Goal: Obtain resource: Obtain resource

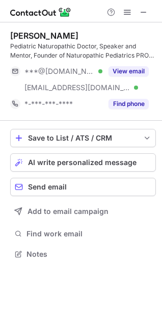
scroll to position [247, 162]
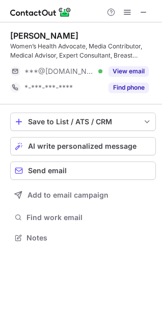
scroll to position [231, 162]
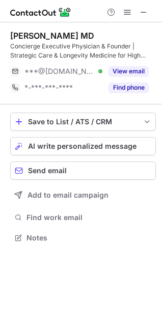
scroll to position [231, 162]
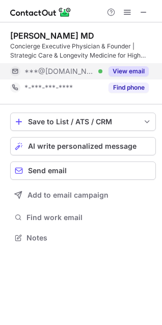
click at [143, 66] on div "View email" at bounding box center [126, 71] width 46 height 16
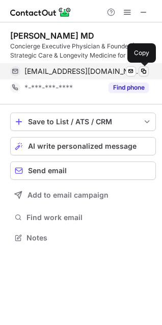
click at [147, 69] on span at bounding box center [144, 71] width 8 height 8
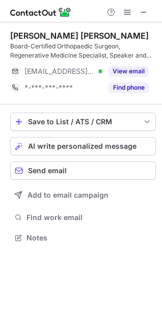
scroll to position [231, 162]
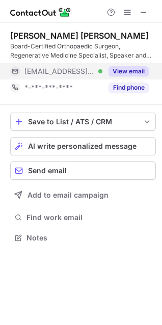
click at [133, 64] on div "View email" at bounding box center [126, 71] width 46 height 16
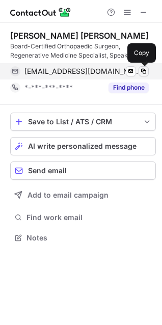
click at [143, 73] on span at bounding box center [144, 71] width 8 height 8
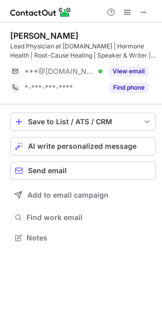
scroll to position [231, 162]
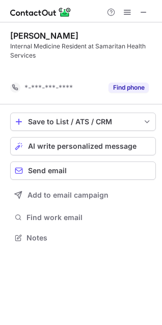
scroll to position [215, 162]
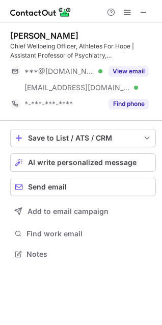
scroll to position [247, 162]
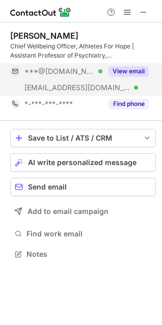
click at [130, 73] on button "View email" at bounding box center [129, 71] width 40 height 10
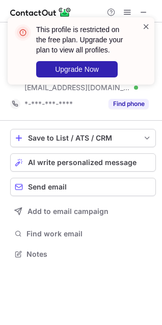
click at [145, 27] on span at bounding box center [146, 26] width 8 height 10
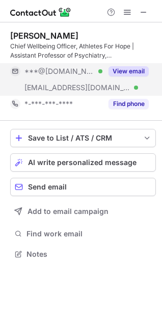
click at [129, 72] on button "View email" at bounding box center [129, 71] width 40 height 10
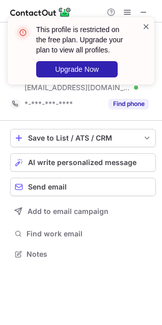
click at [144, 28] on span at bounding box center [146, 26] width 8 height 10
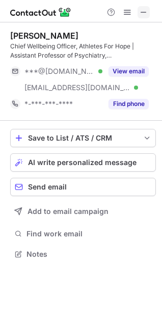
click at [140, 13] on span at bounding box center [144, 12] width 8 height 8
